Goal: Task Accomplishment & Management: Use online tool/utility

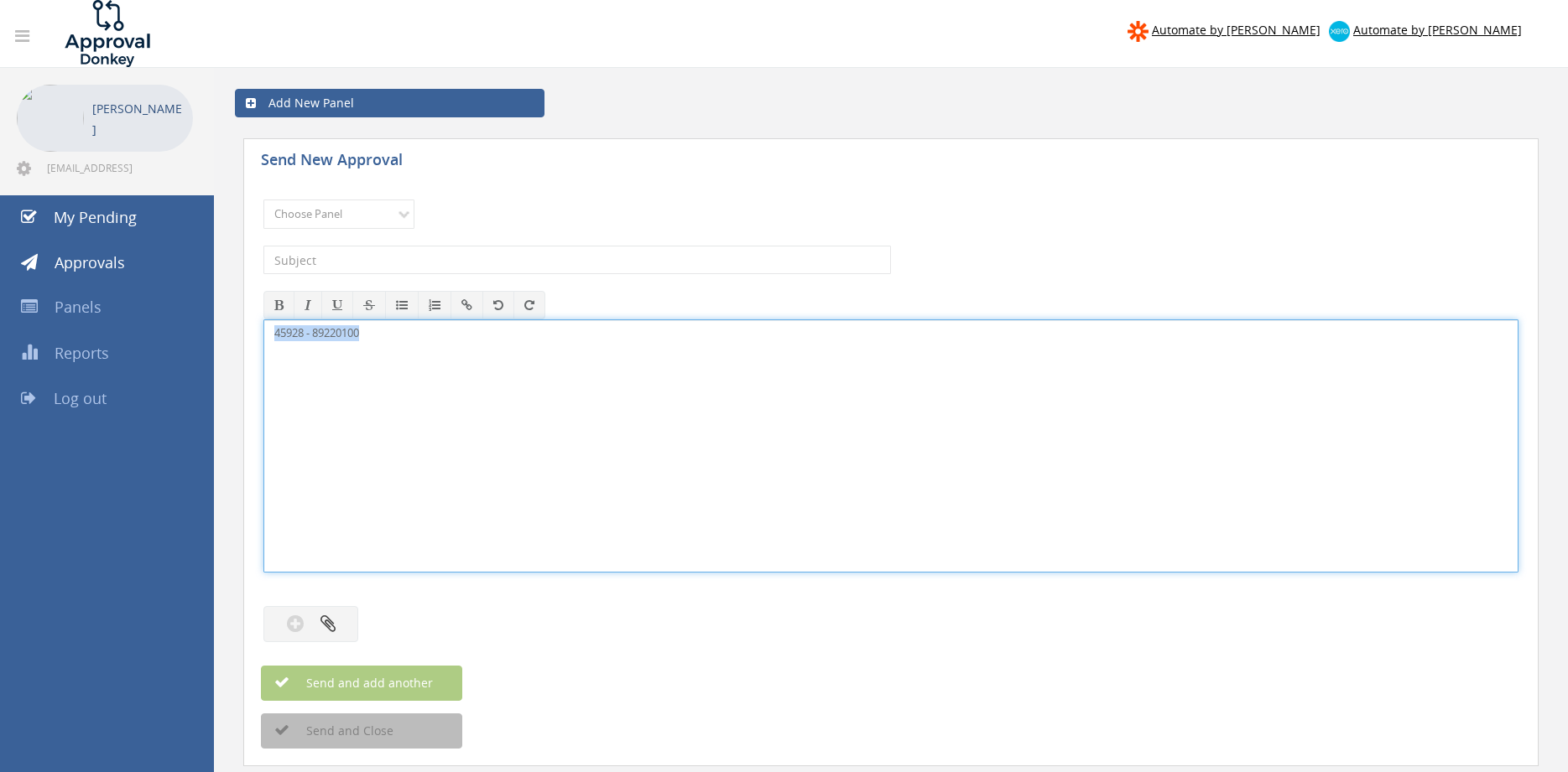
drag, startPoint x: 396, startPoint y: 334, endPoint x: 200, endPoint y: 330, distance: 196.0
click at [264, 330] on div "45928 - 89220100" at bounding box center [891, 446] width 1255 height 253
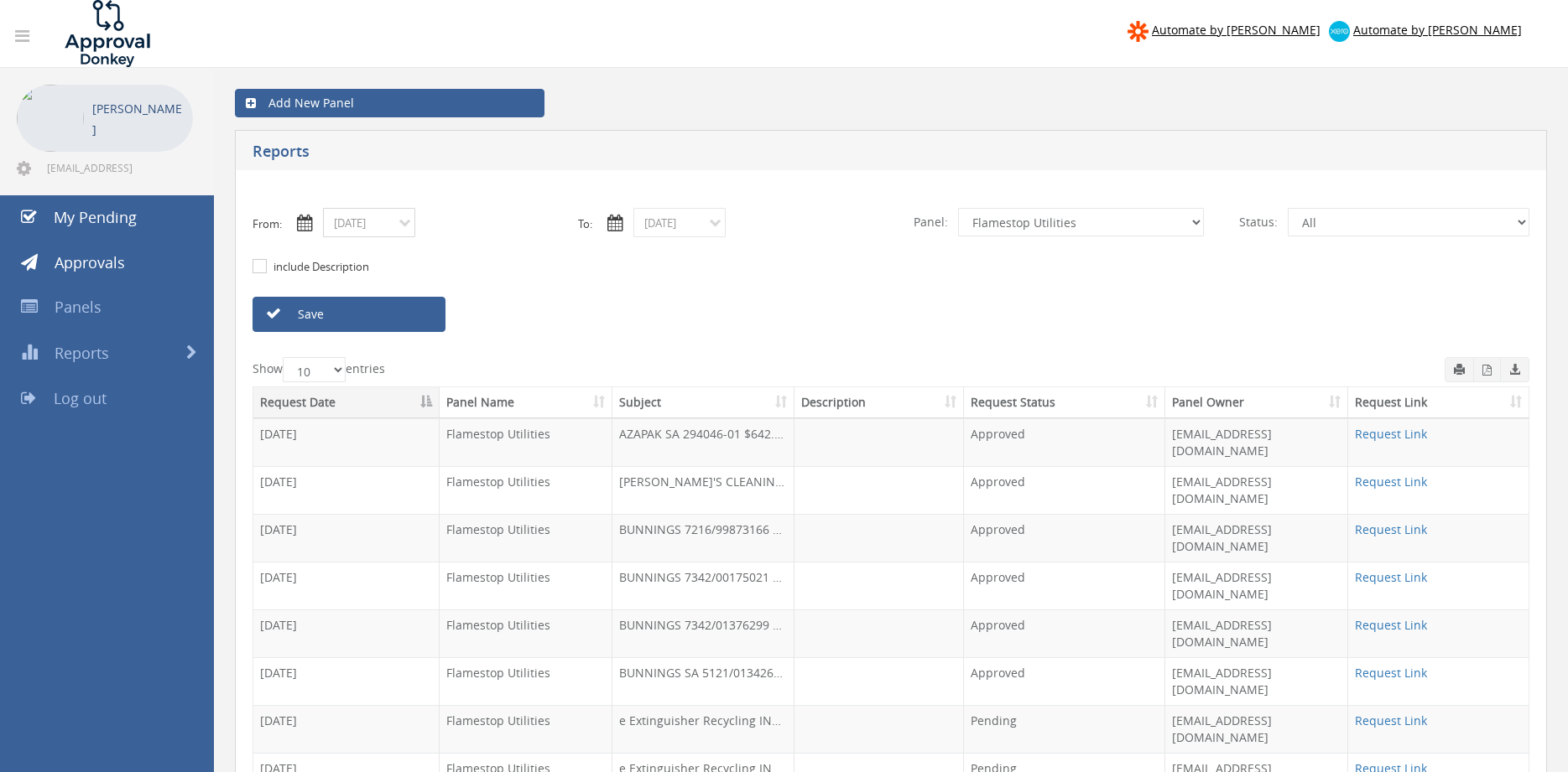
click at [374, 225] on input "[DATE]" at bounding box center [370, 223] width 93 height 29
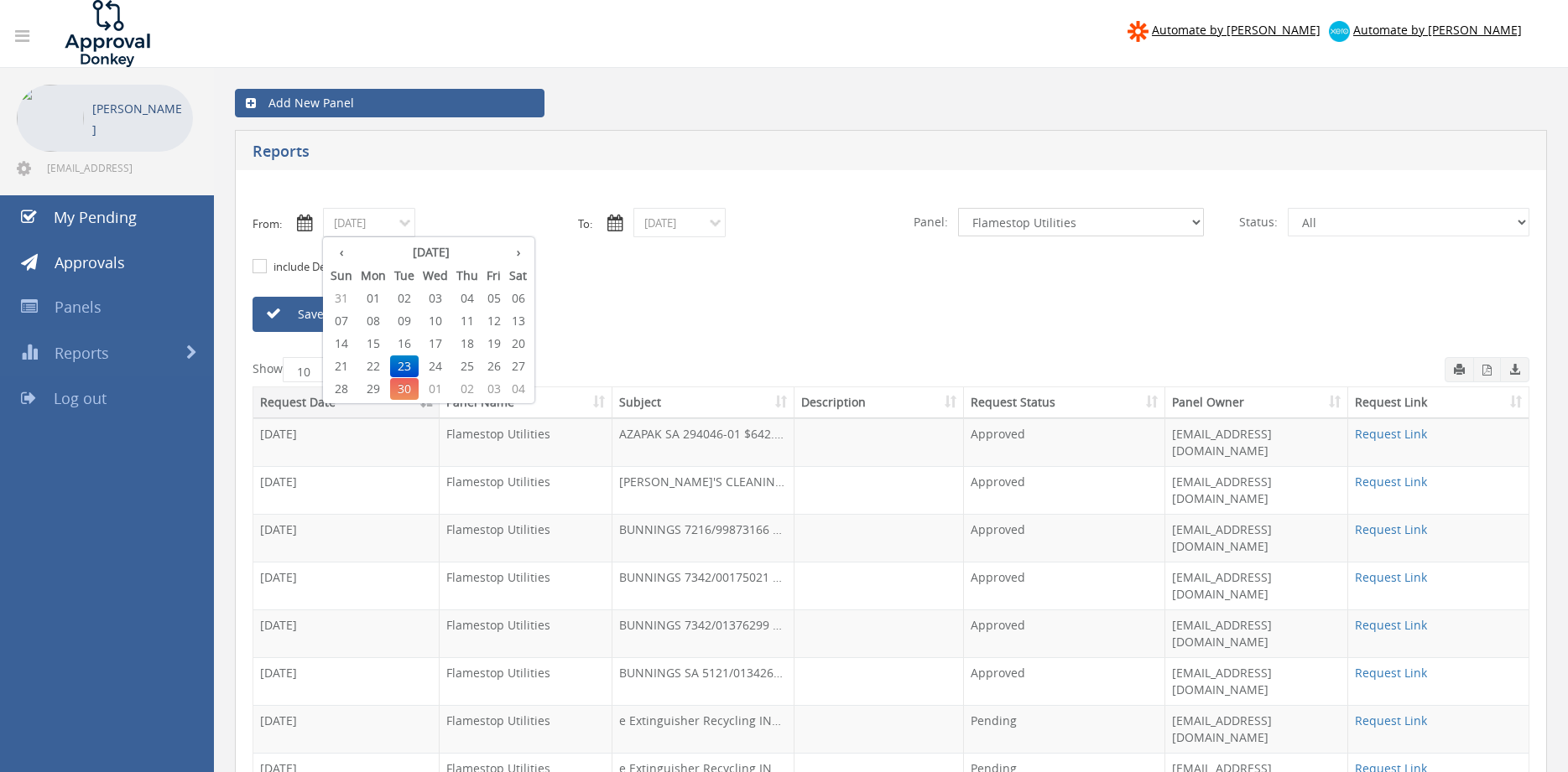
click at [958, 208] on select "All Alarm Credits RG - 3 NZ Utilities Cable and SAI Global NZ Alarms-1 NZ FX Pa…" at bounding box center [1080, 223] width 246 height 29
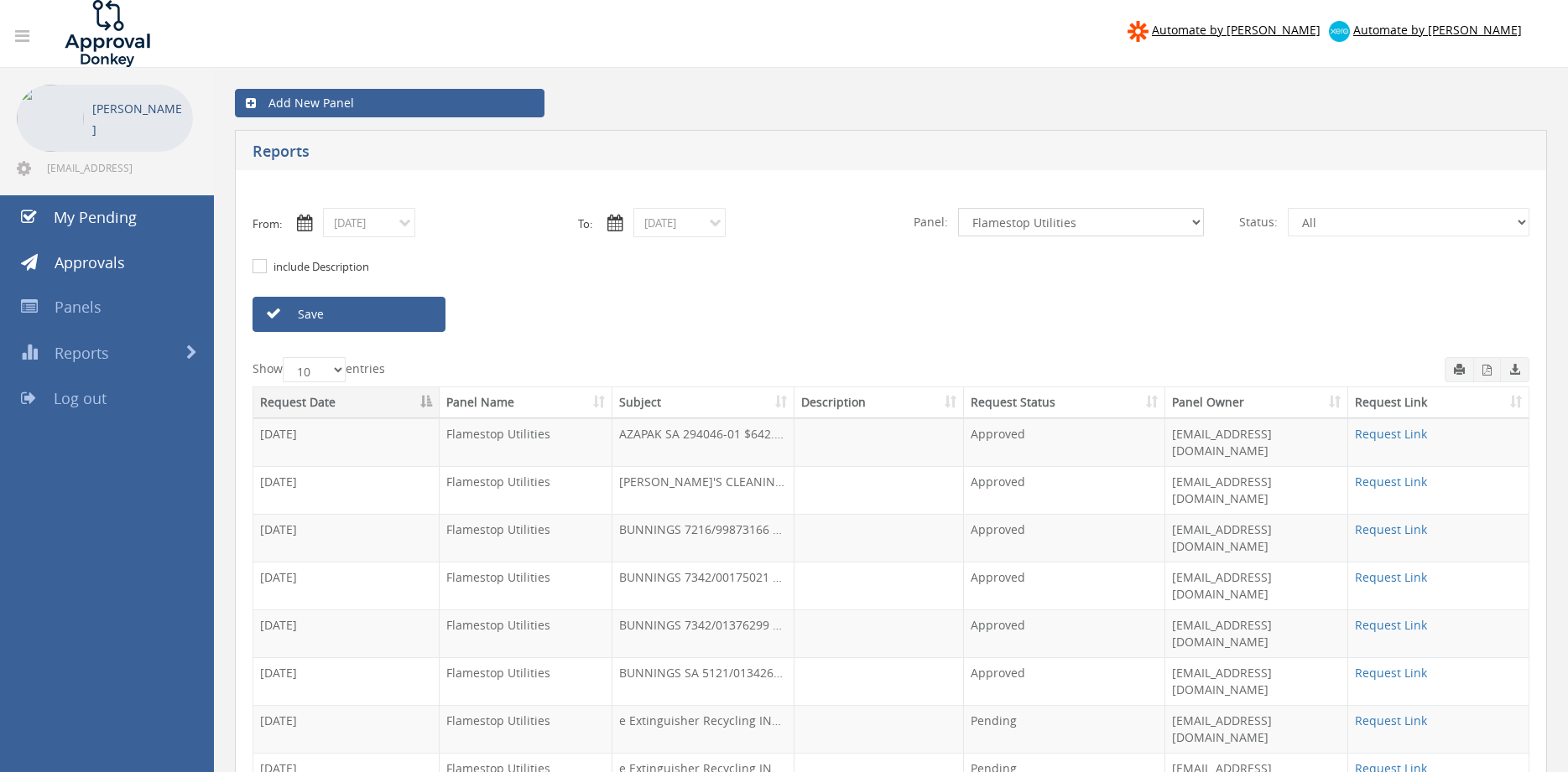
select select "number:9739"
click option "Credit Requests - 2" at bounding box center [0, 0] width 0 height 0
click at [426, 317] on link "Save" at bounding box center [350, 315] width 193 height 35
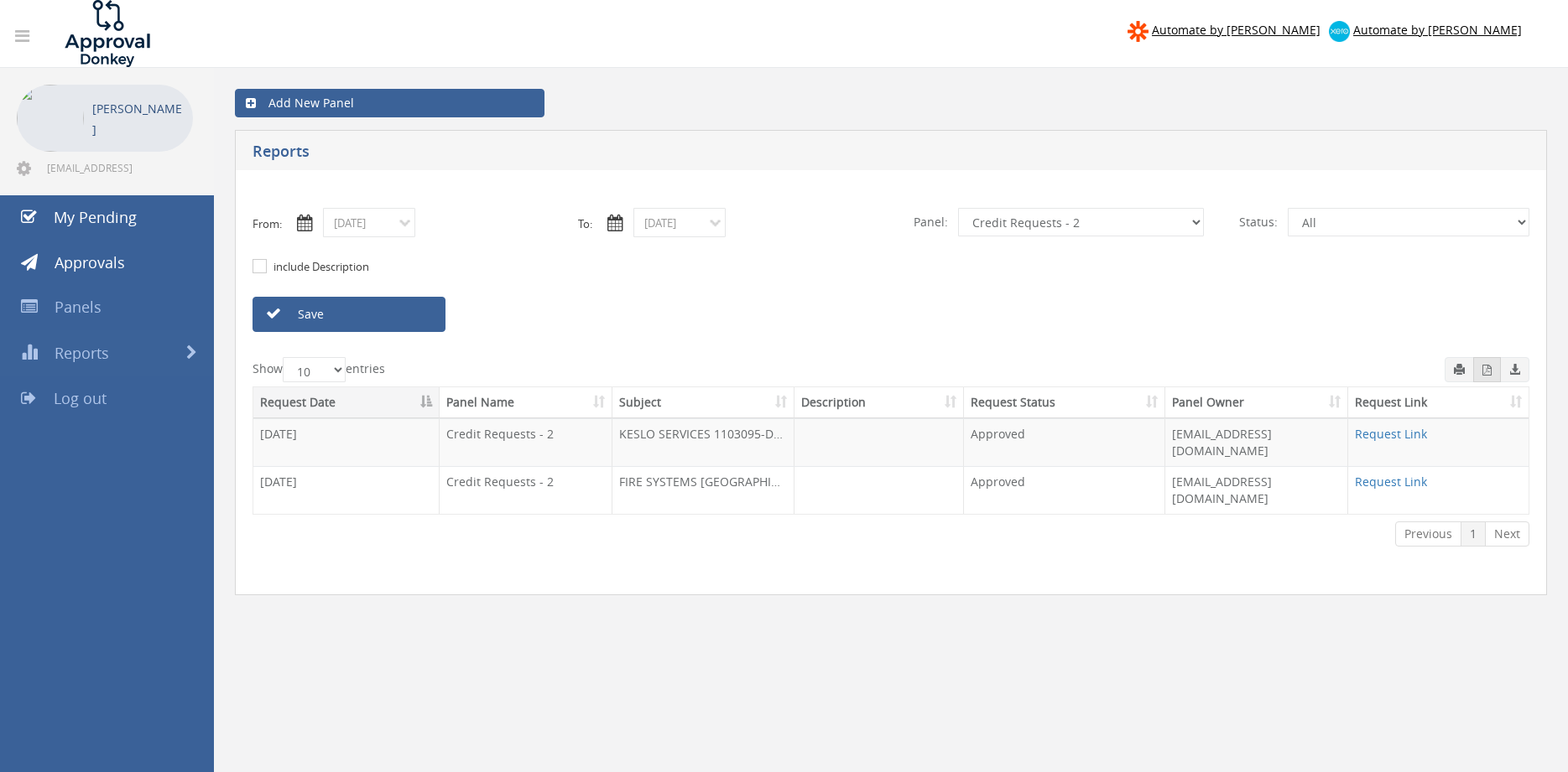
click at [1483, 369] on icon "button" at bounding box center [1488, 370] width 10 height 11
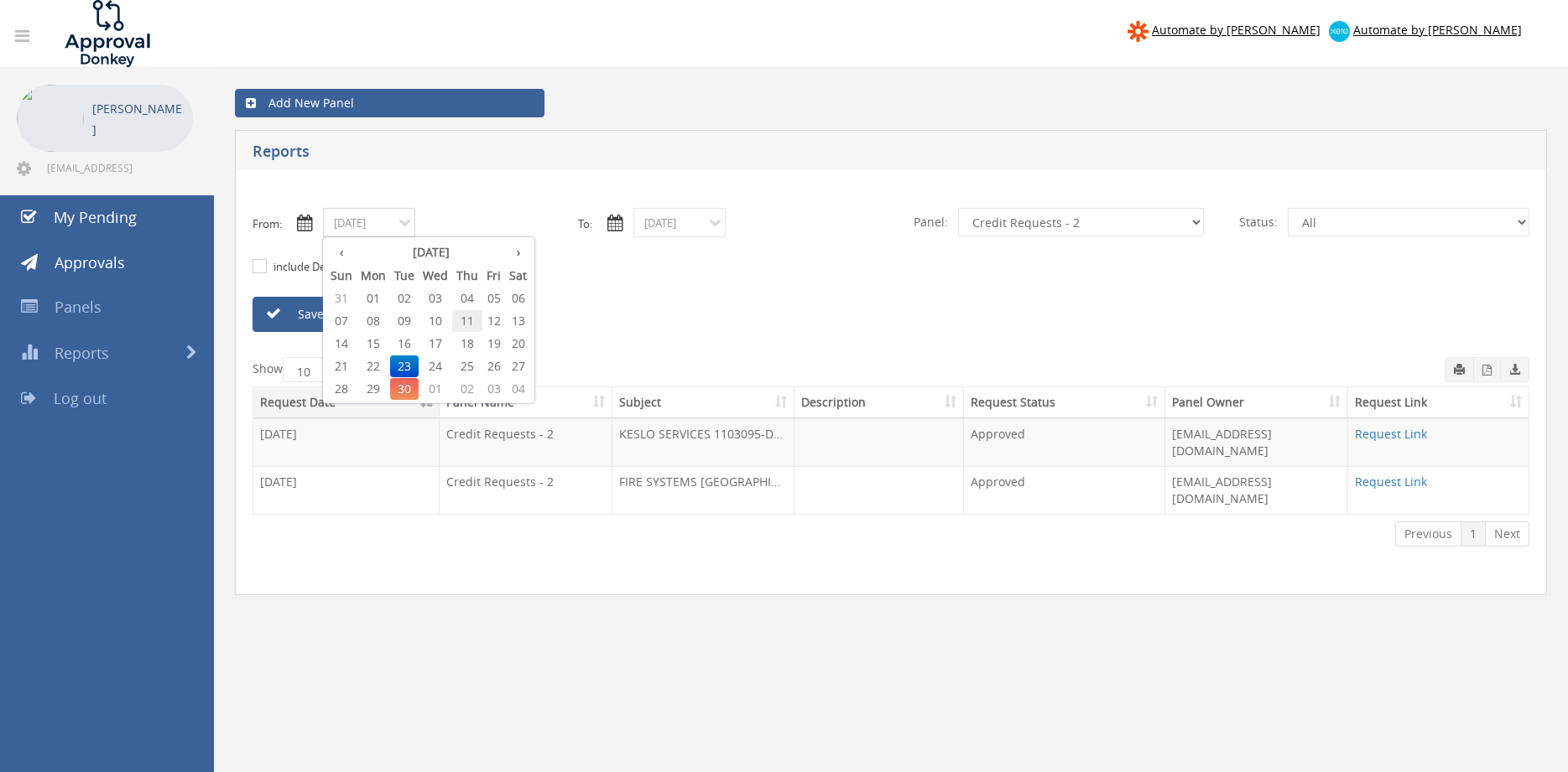
drag, startPoint x: 392, startPoint y: 225, endPoint x: 485, endPoint y: 318, distance: 131.5
click at [392, 226] on input "[DATE]" at bounding box center [370, 223] width 93 height 29
click at [441, 366] on span "24" at bounding box center [435, 366] width 34 height 22
type input "[DATE]"
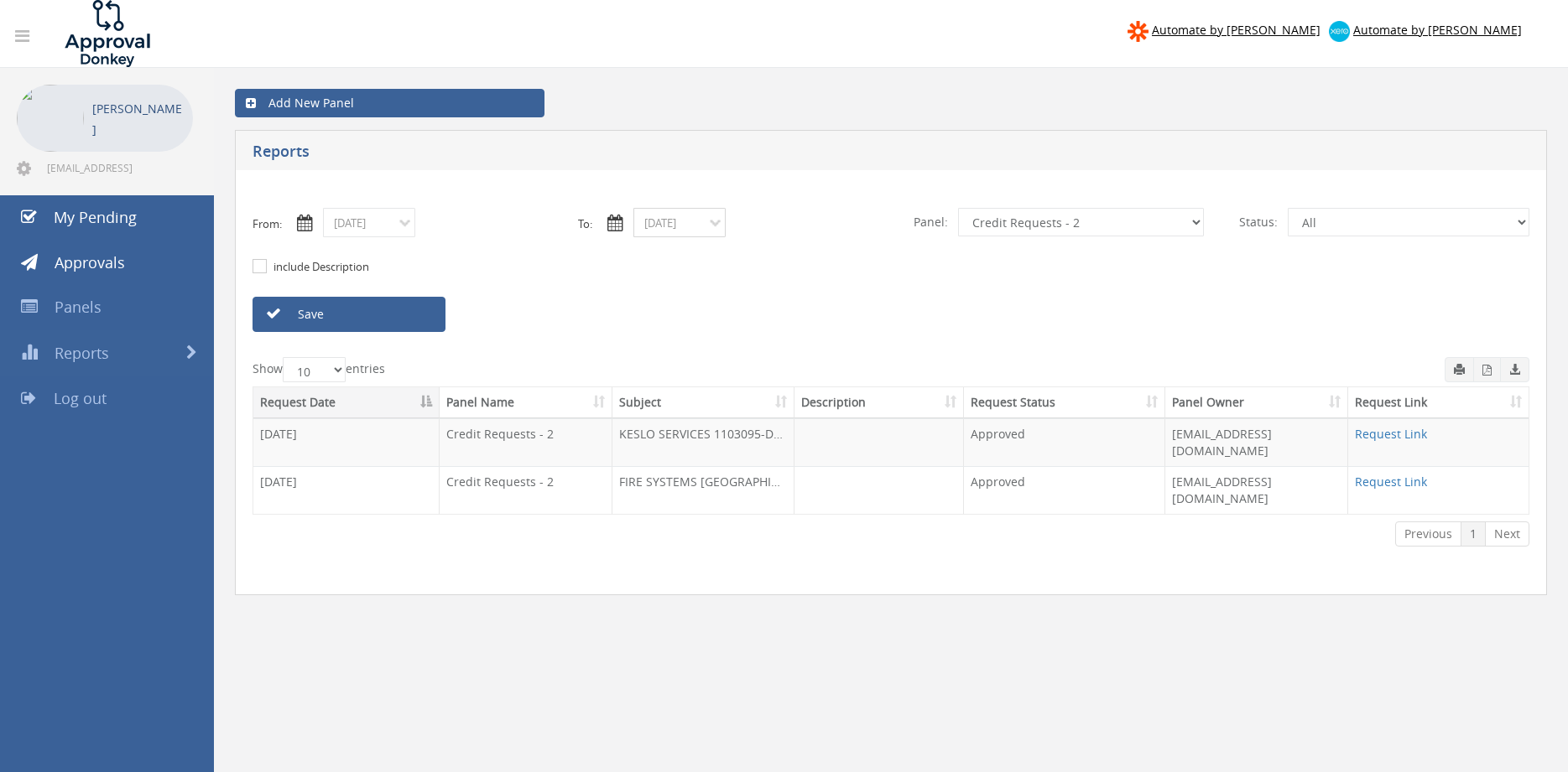
click at [694, 220] on input "[DATE]" at bounding box center [680, 223] width 93 height 29
click at [749, 365] on span "24" at bounding box center [745, 366] width 34 height 22
type input "[DATE]"
click at [408, 310] on link "Save" at bounding box center [350, 315] width 193 height 35
click at [1491, 377] on button "button" at bounding box center [1487, 370] width 28 height 25
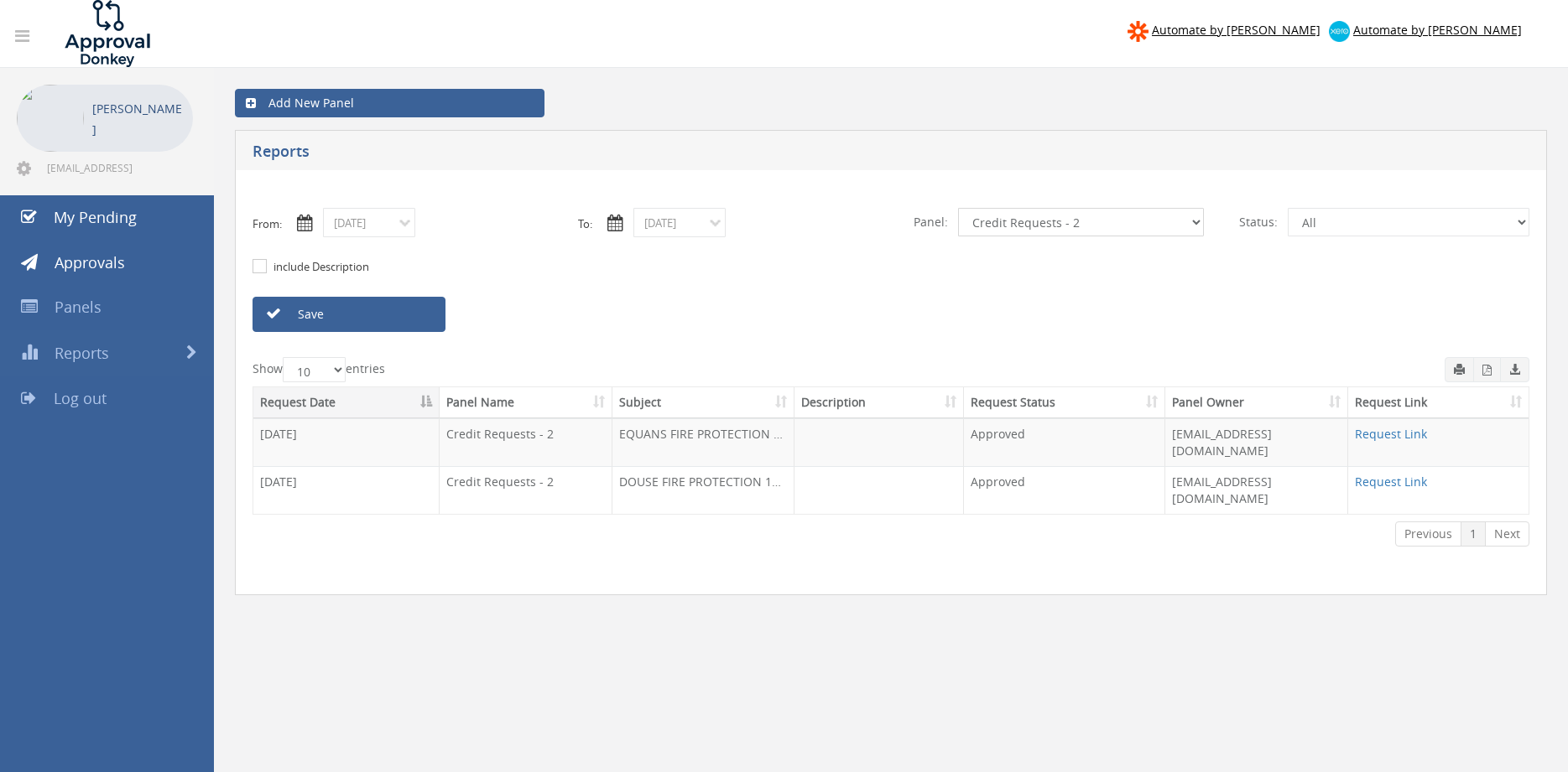
click at [958, 208] on select "All Alarm Credits RG - 3 NZ Utilities Cable and SAI Global NZ Alarms-1 NZ FX Pa…" at bounding box center [1080, 223] width 246 height 29
select select "number:13144"
click option "Alarm Credits RG - 3" at bounding box center [0, 0] width 0 height 0
click at [417, 317] on link "Save" at bounding box center [350, 315] width 193 height 35
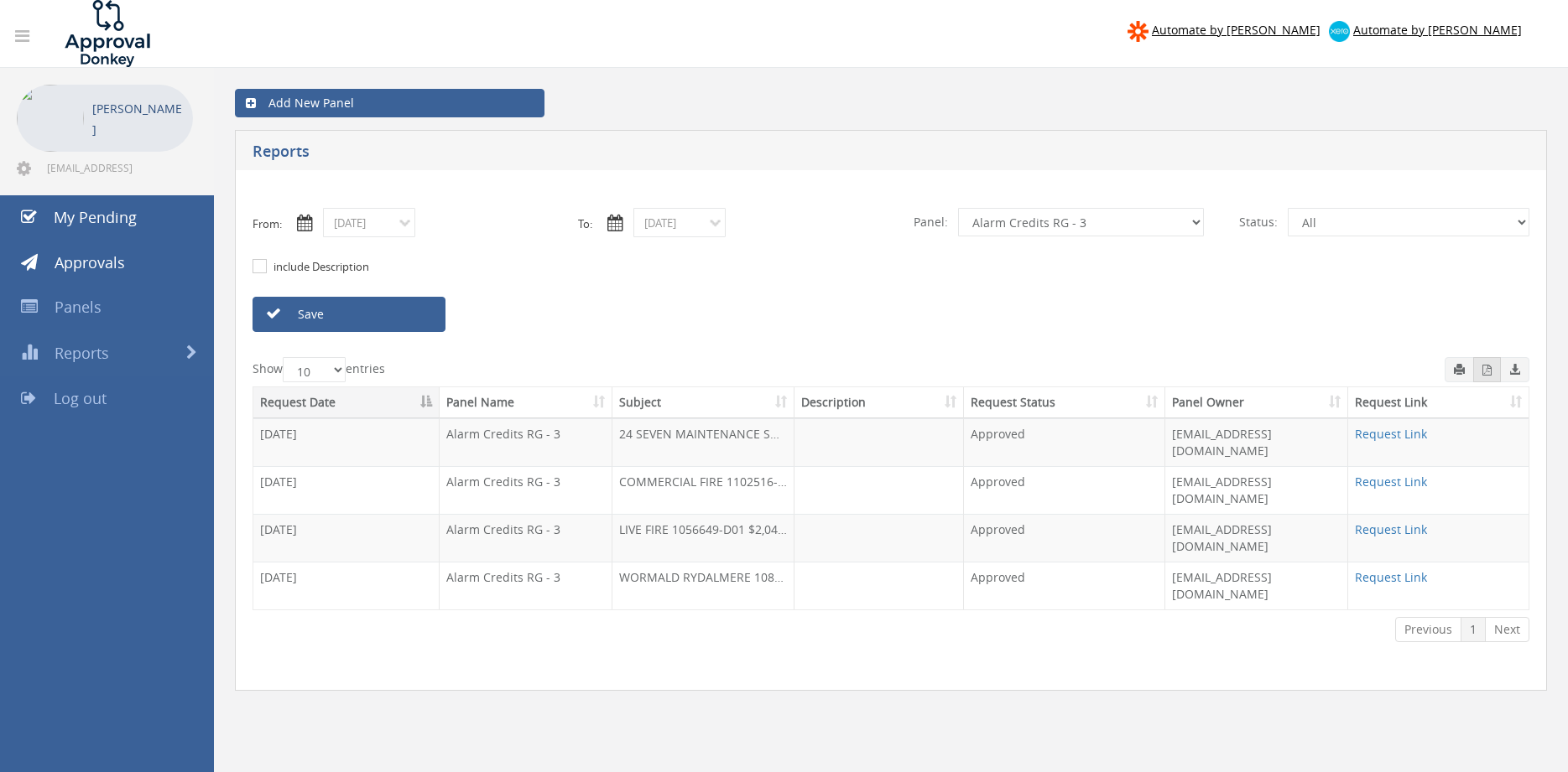
click at [1491, 370] on icon "button" at bounding box center [1488, 370] width 10 height 11
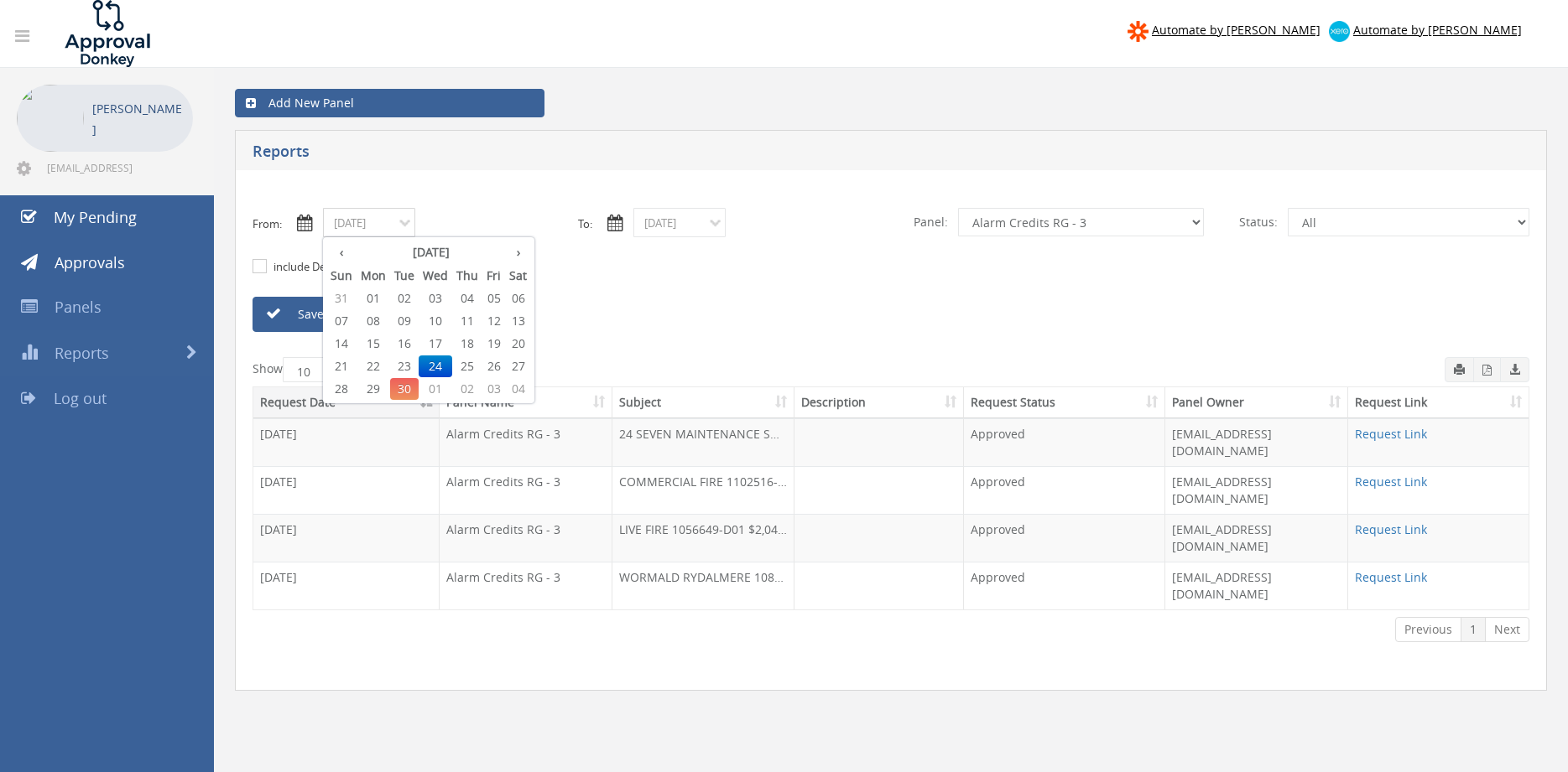
click at [394, 229] on input "[DATE]" at bounding box center [370, 223] width 93 height 29
drag, startPoint x: 474, startPoint y: 367, endPoint x: 599, endPoint y: 288, distance: 147.9
click at [474, 366] on span "25" at bounding box center [466, 366] width 30 height 22
type input "[DATE]"
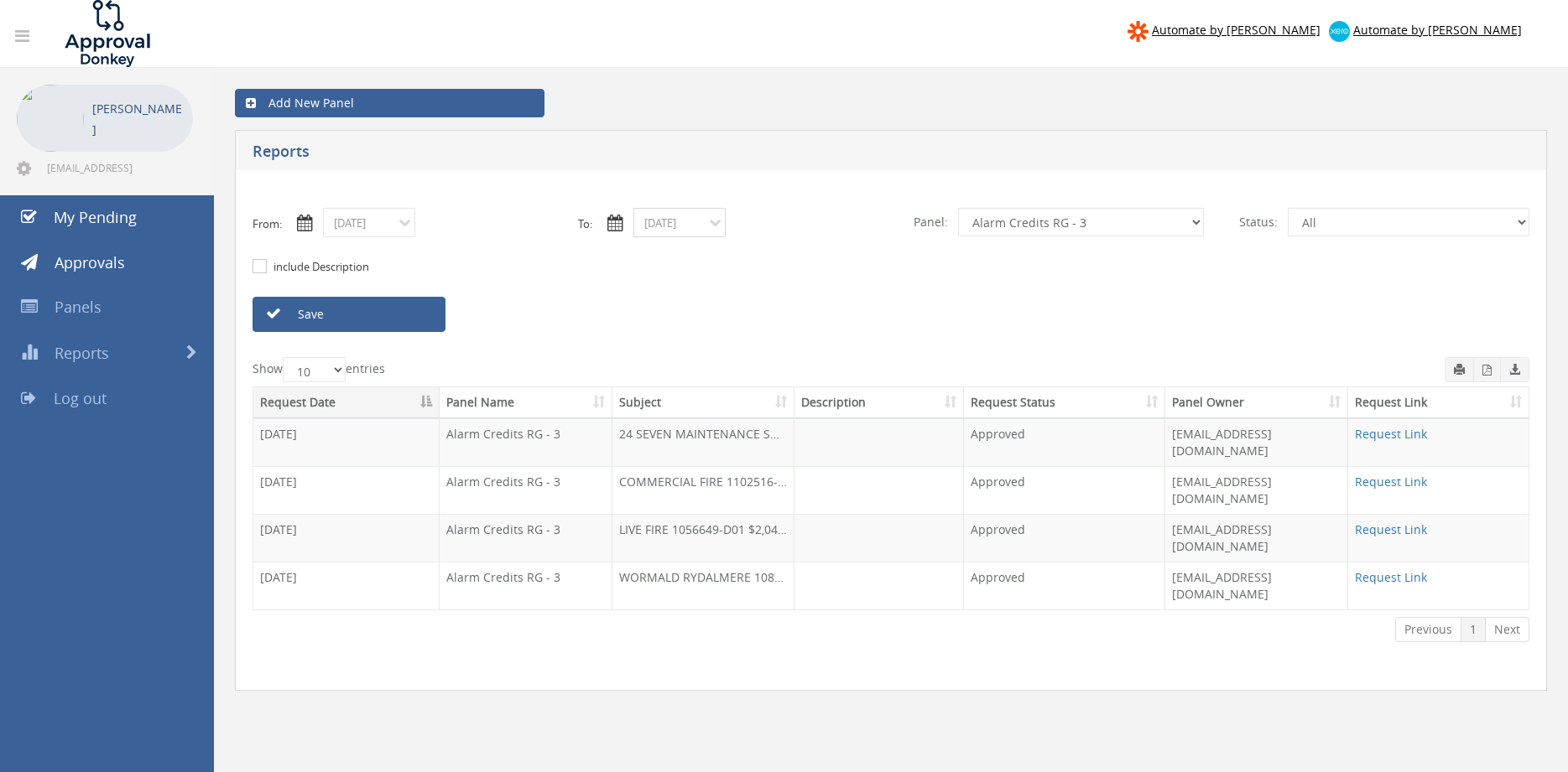
click at [687, 219] on input "[DATE]" at bounding box center [680, 223] width 93 height 29
drag, startPoint x: 785, startPoint y: 366, endPoint x: 949, endPoint y: 288, distance: 181.6
click at [787, 366] on span "25" at bounding box center [777, 366] width 30 height 22
type input "[DATE]"
click at [958, 208] on select "All Alarm Credits RG - 3 NZ Utilities Cable and SAI Global NZ Alarms-1 NZ FX Pa…" at bounding box center [1080, 223] width 246 height 29
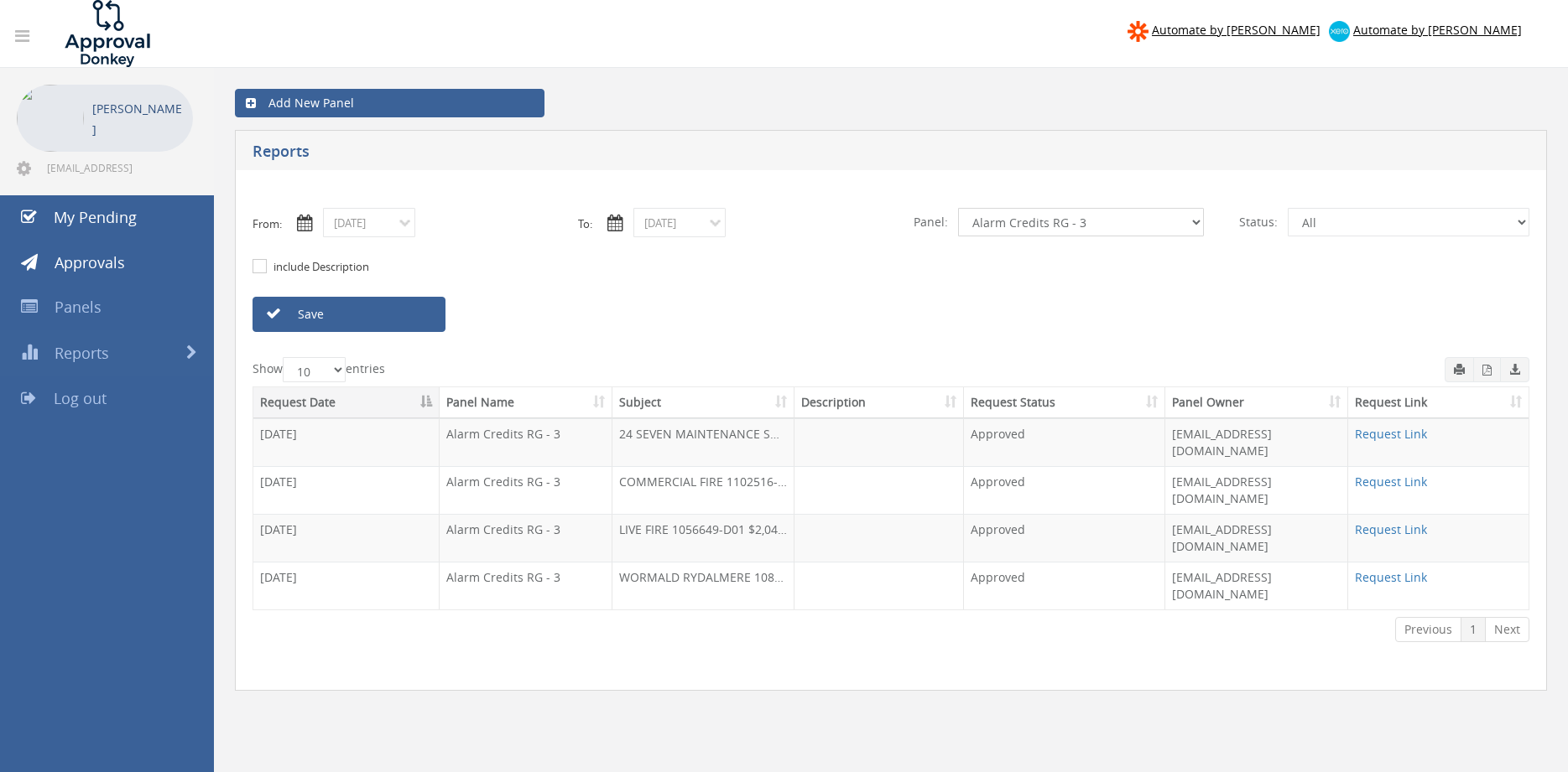
select select "number:9742"
click option "NZ Credits - 2" at bounding box center [0, 0] width 0 height 0
drag, startPoint x: 401, startPoint y: 316, endPoint x: 733, endPoint y: 314, distance: 332.0
click at [401, 315] on link "Save" at bounding box center [350, 315] width 193 height 35
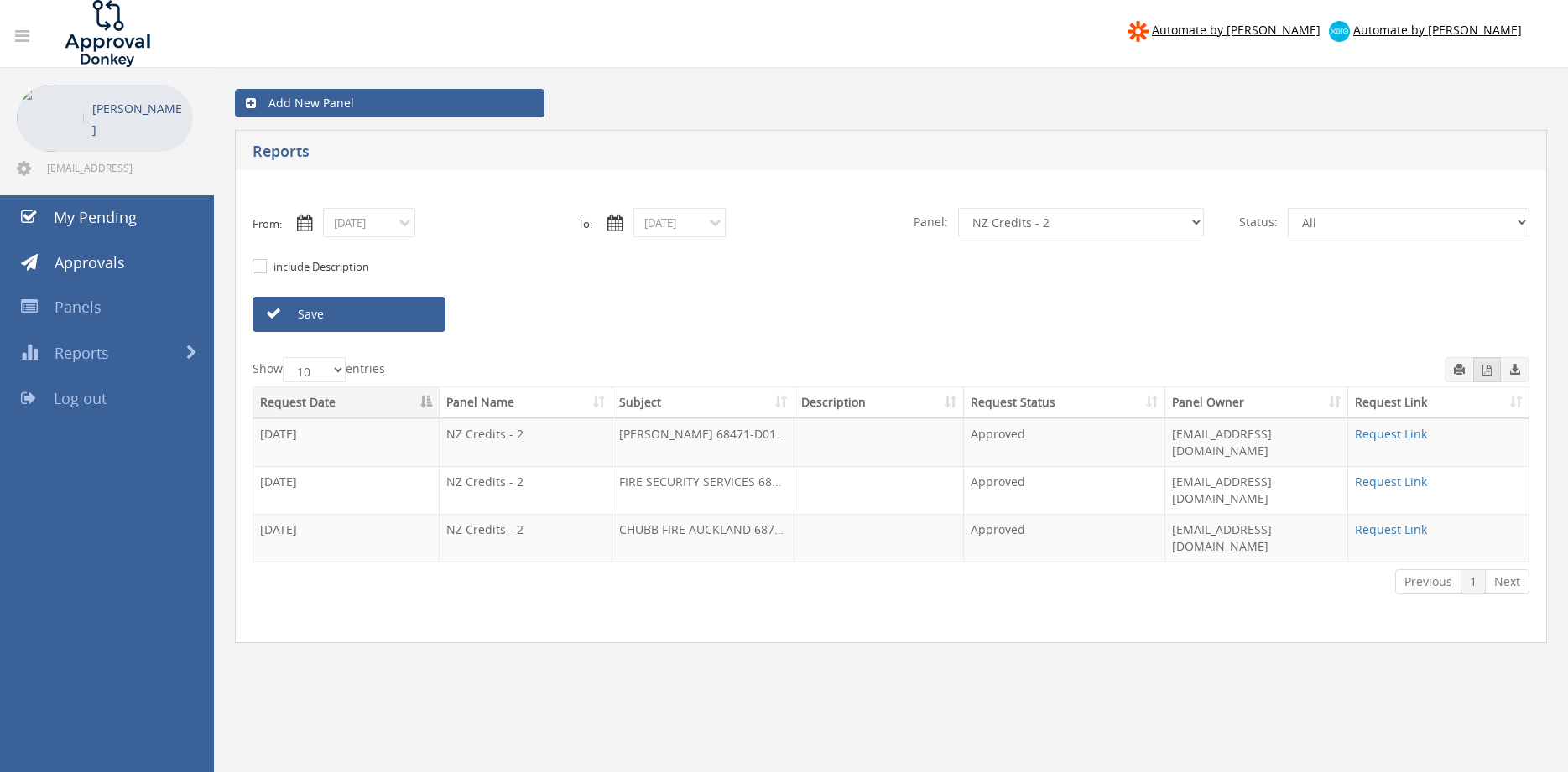
click at [1485, 370] on icon "button" at bounding box center [1488, 370] width 10 height 11
